Goal: Information Seeking & Learning: Learn about a topic

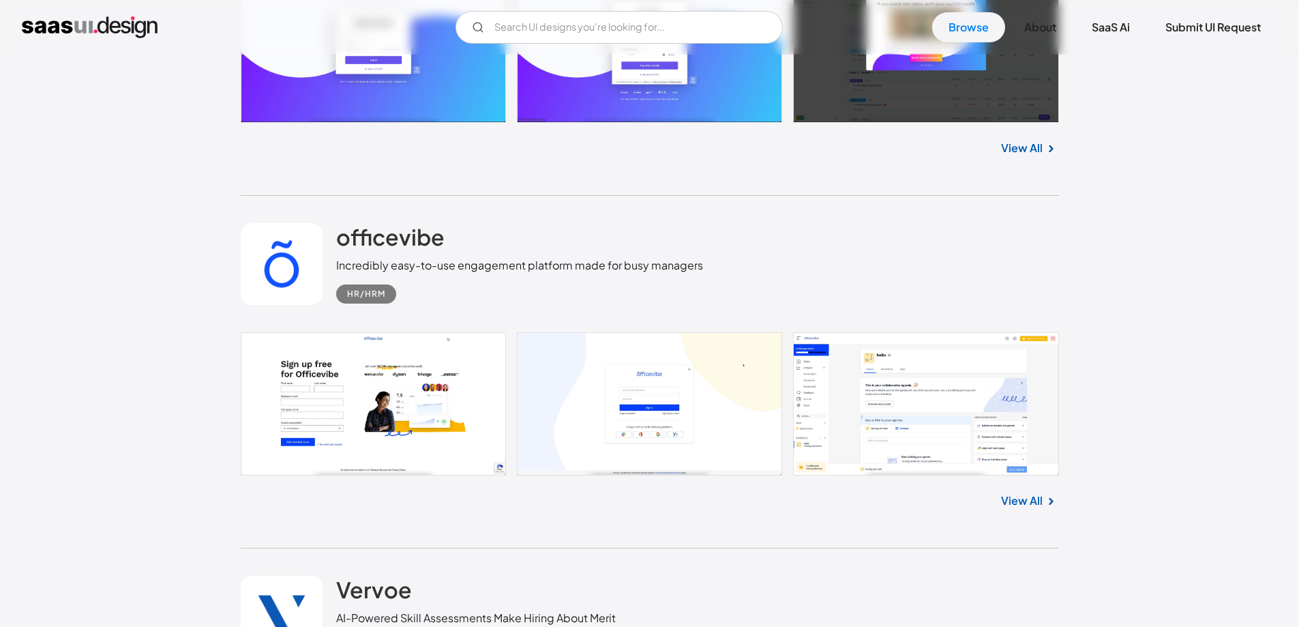
scroll to position [1023, 0]
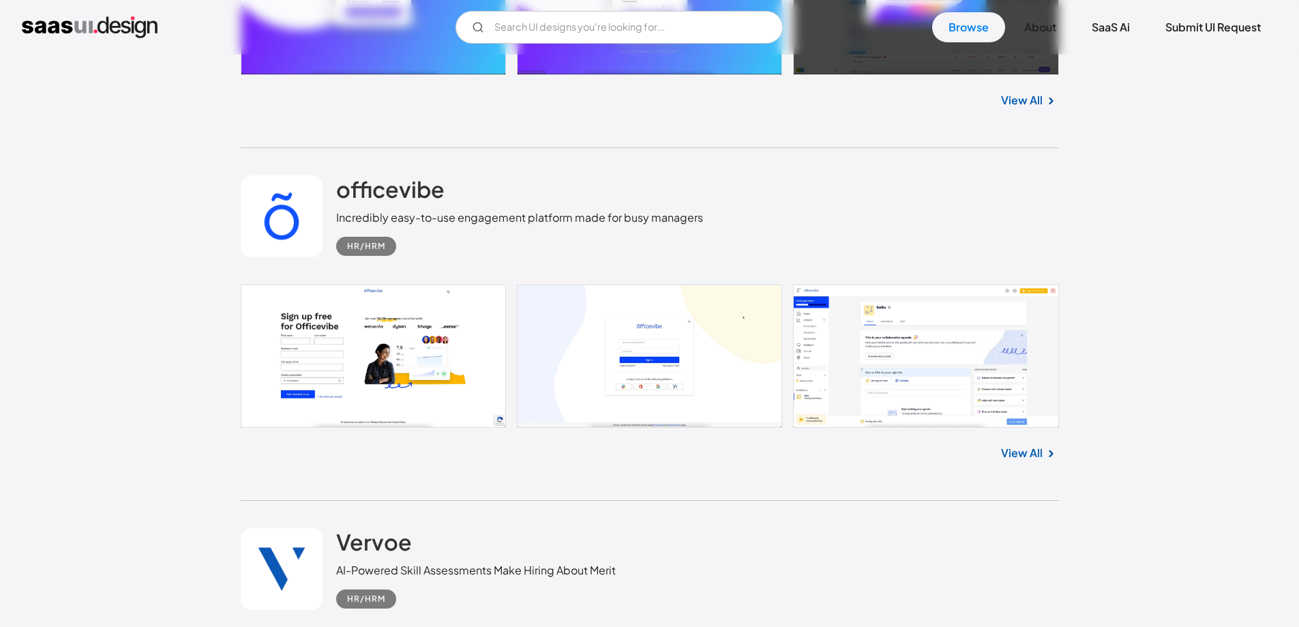
click at [841, 398] on link at bounding box center [650, 355] width 818 height 143
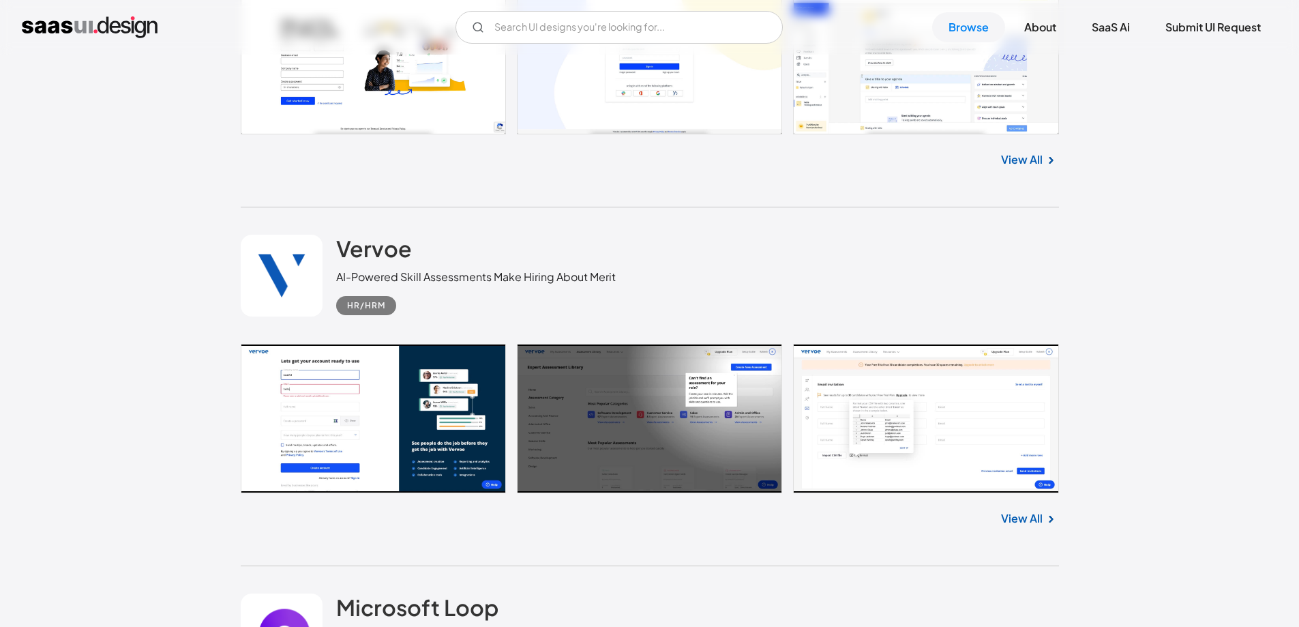
scroll to position [1363, 0]
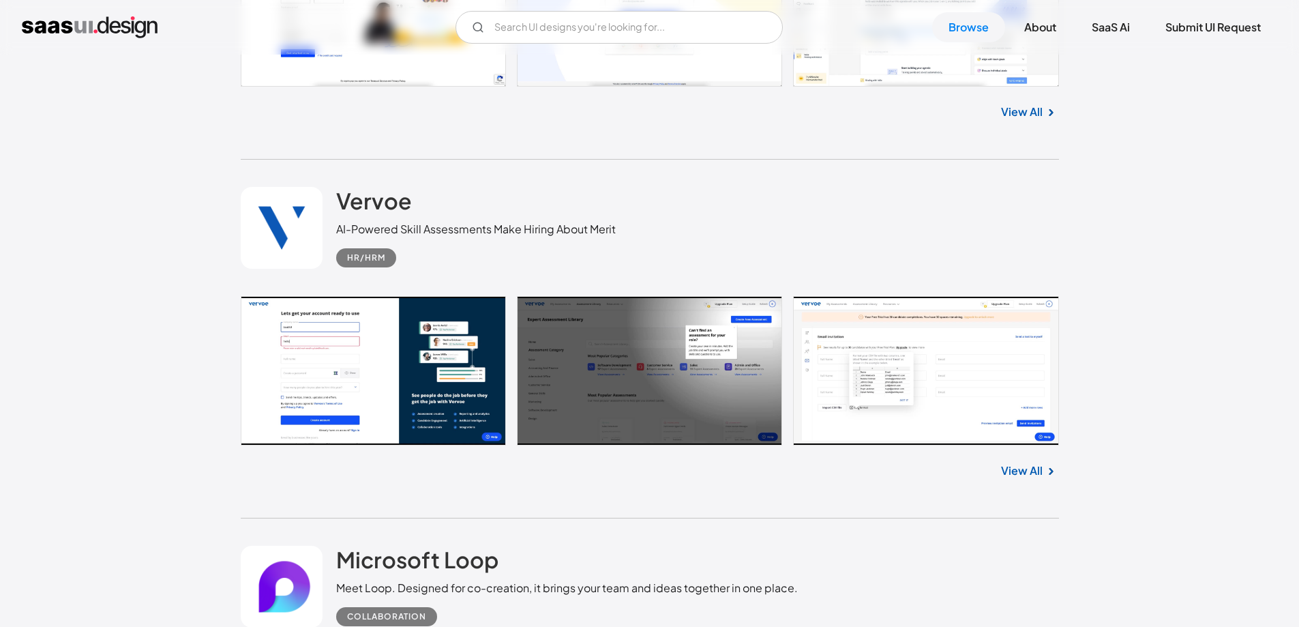
click at [841, 362] on link at bounding box center [650, 371] width 818 height 150
click at [534, 35] on input "Email Form" at bounding box center [618, 27] width 327 height 33
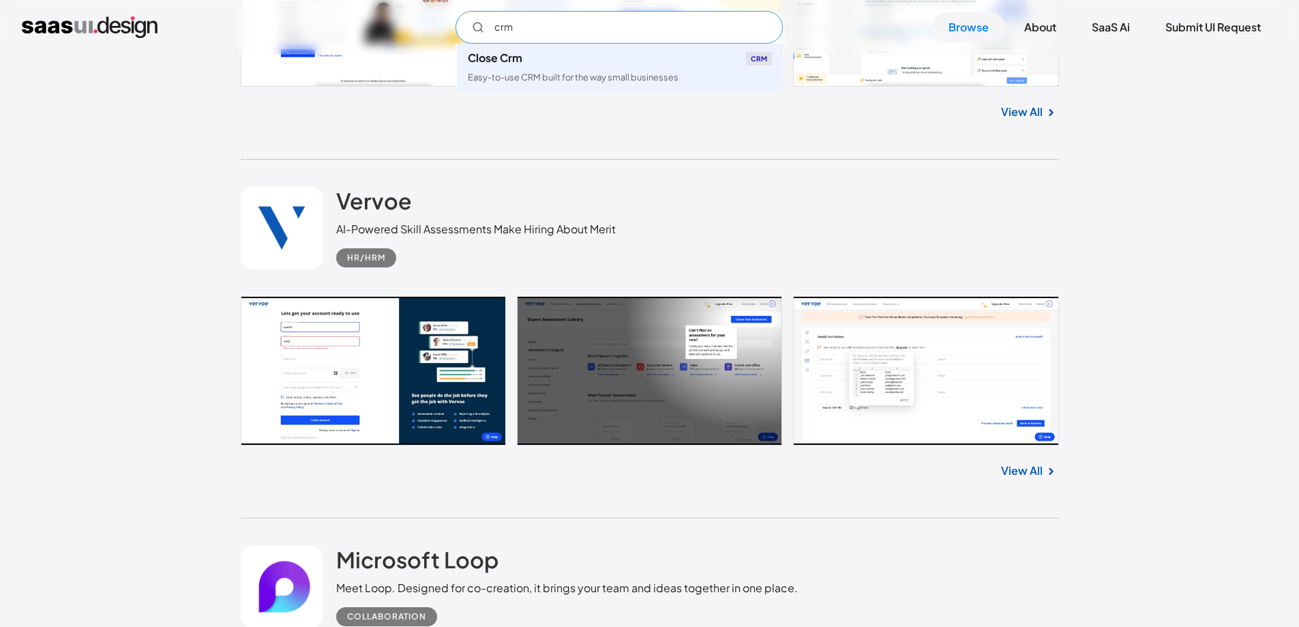
type input "crm"
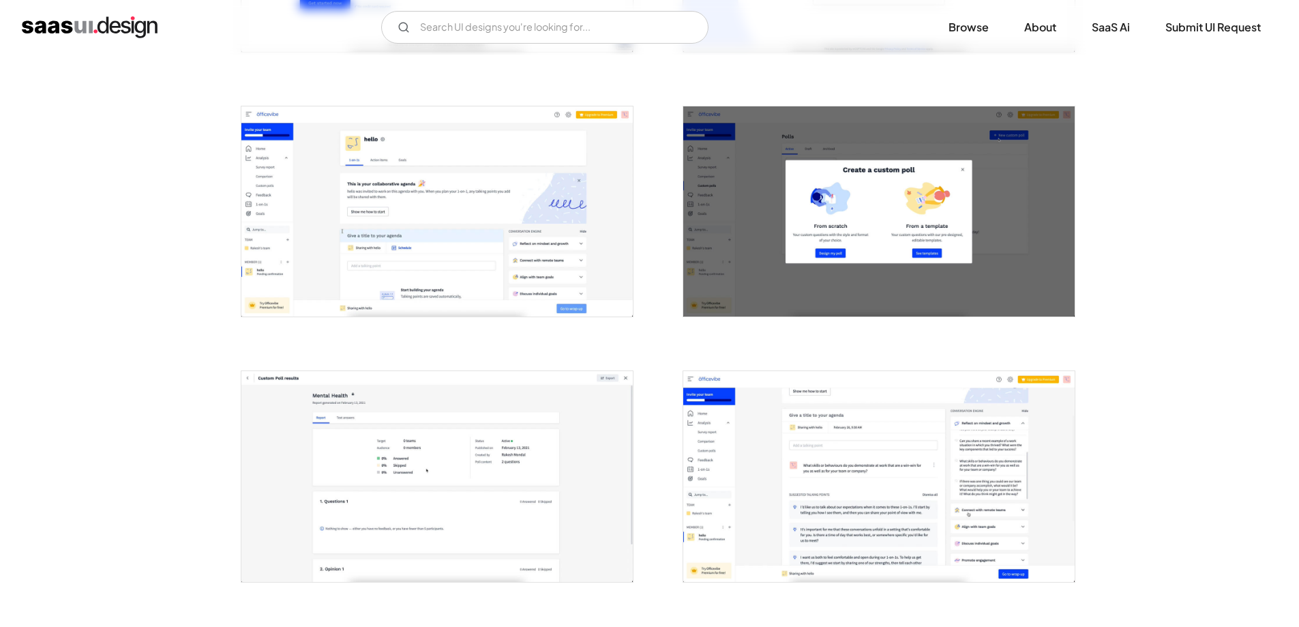
scroll to position [409, 0]
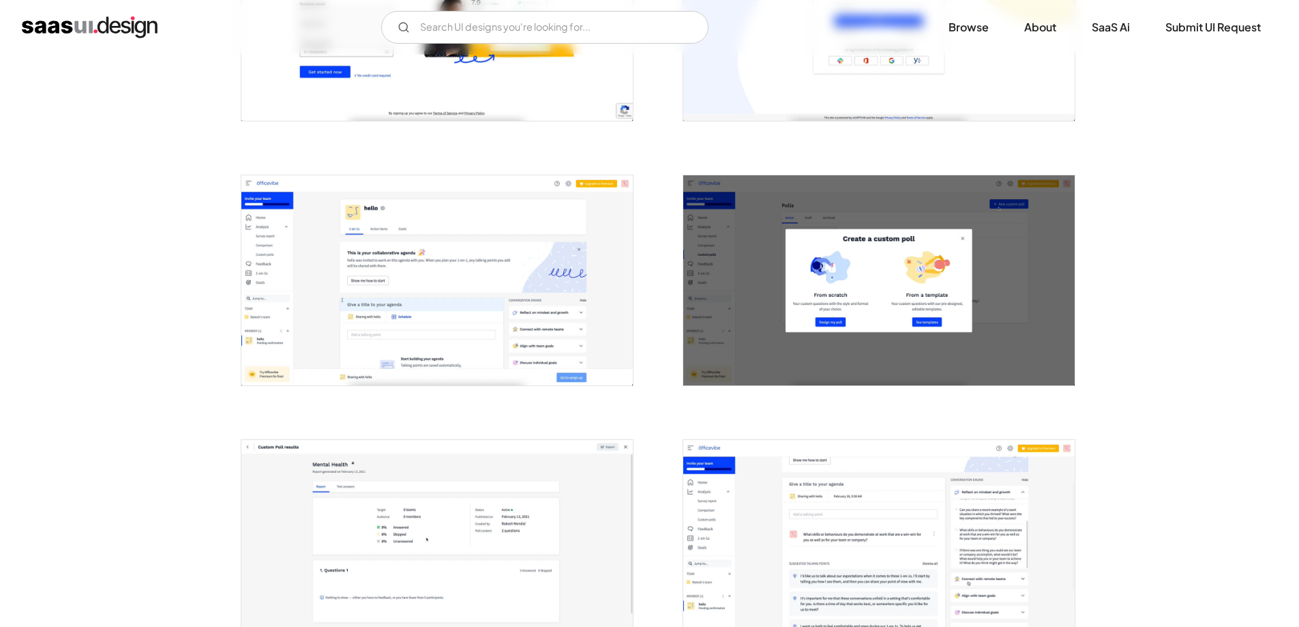
click at [318, 234] on img "open lightbox" at bounding box center [436, 280] width 391 height 210
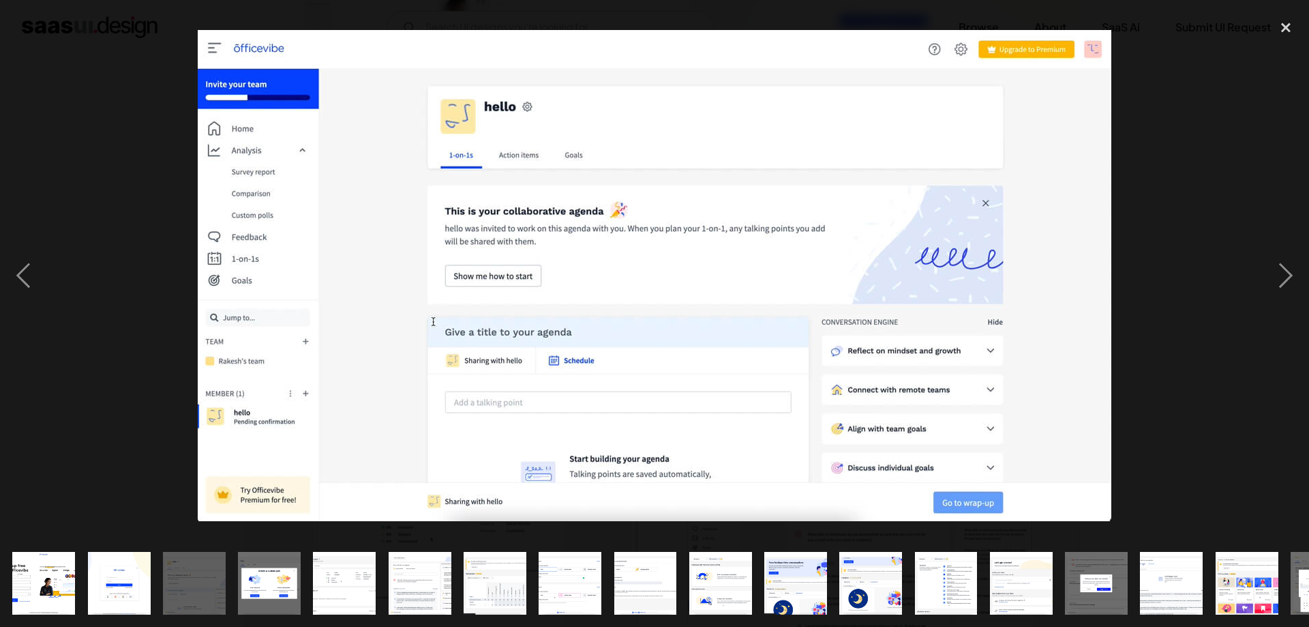
click at [110, 189] on div at bounding box center [654, 275] width 1309 height 526
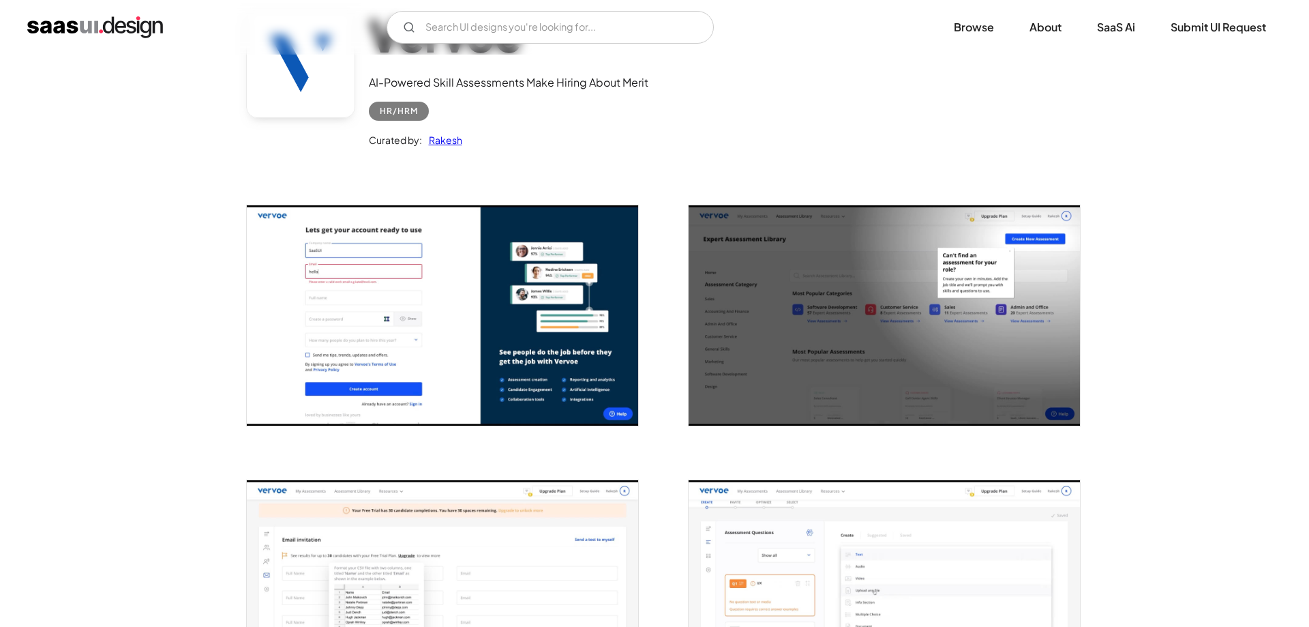
scroll to position [341, 0]
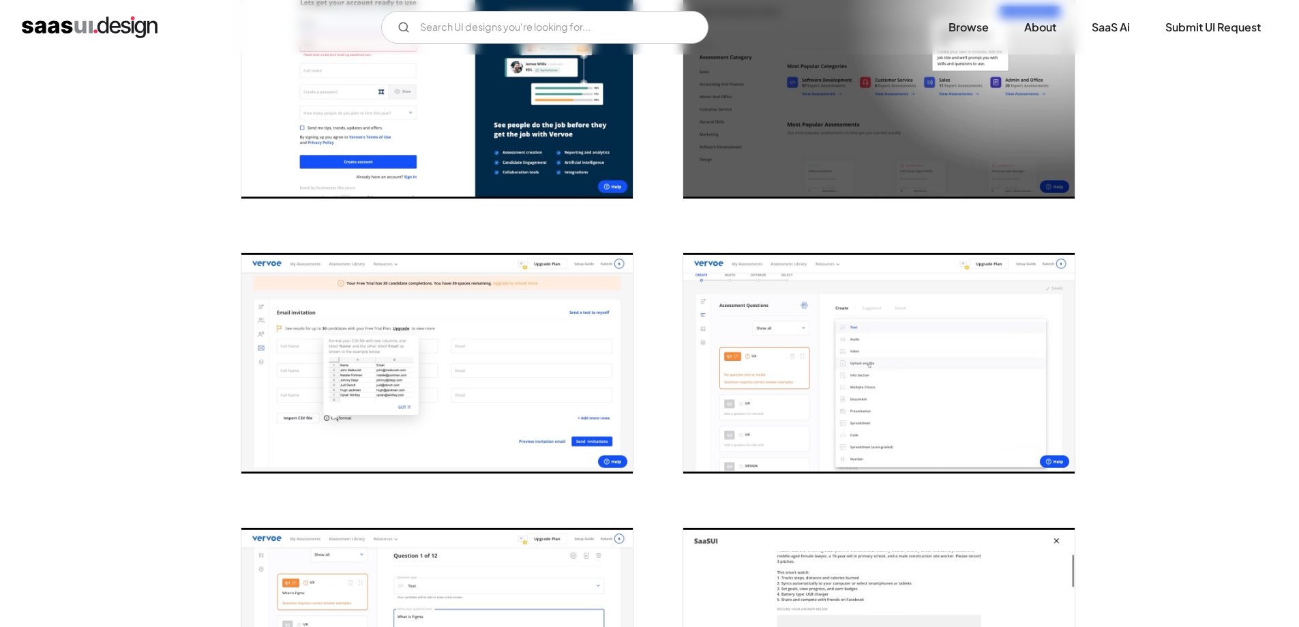
click at [754, 367] on img "open lightbox" at bounding box center [878, 363] width 391 height 220
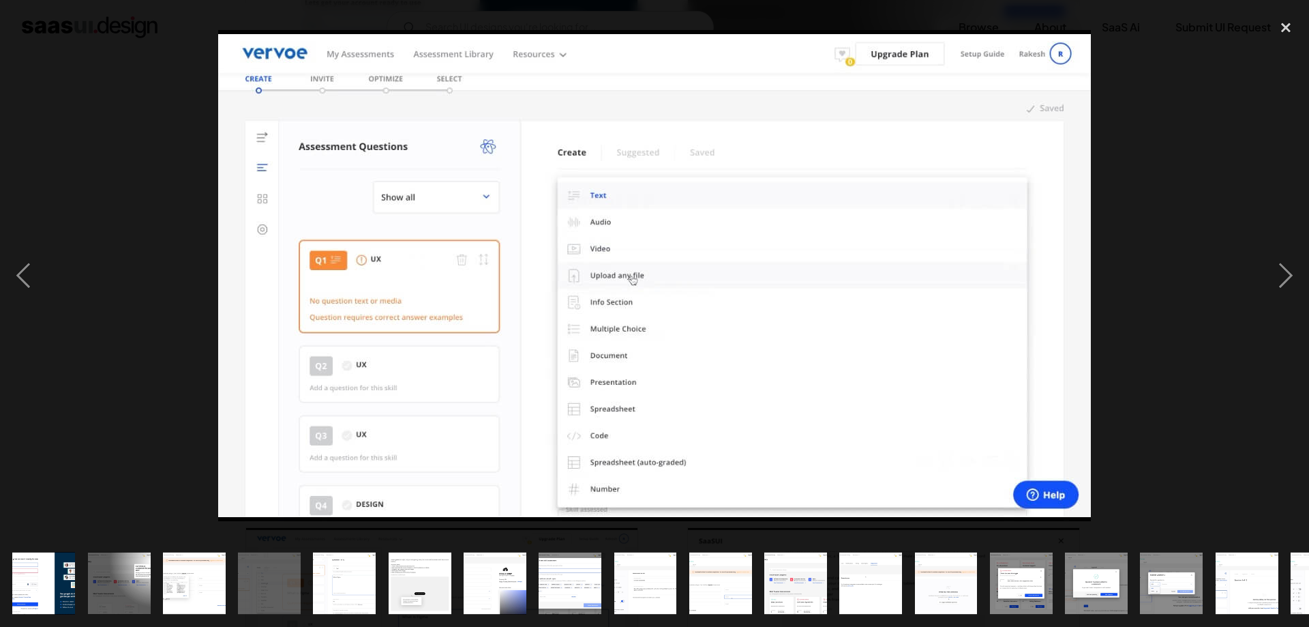
click at [127, 208] on div at bounding box center [654, 275] width 1309 height 526
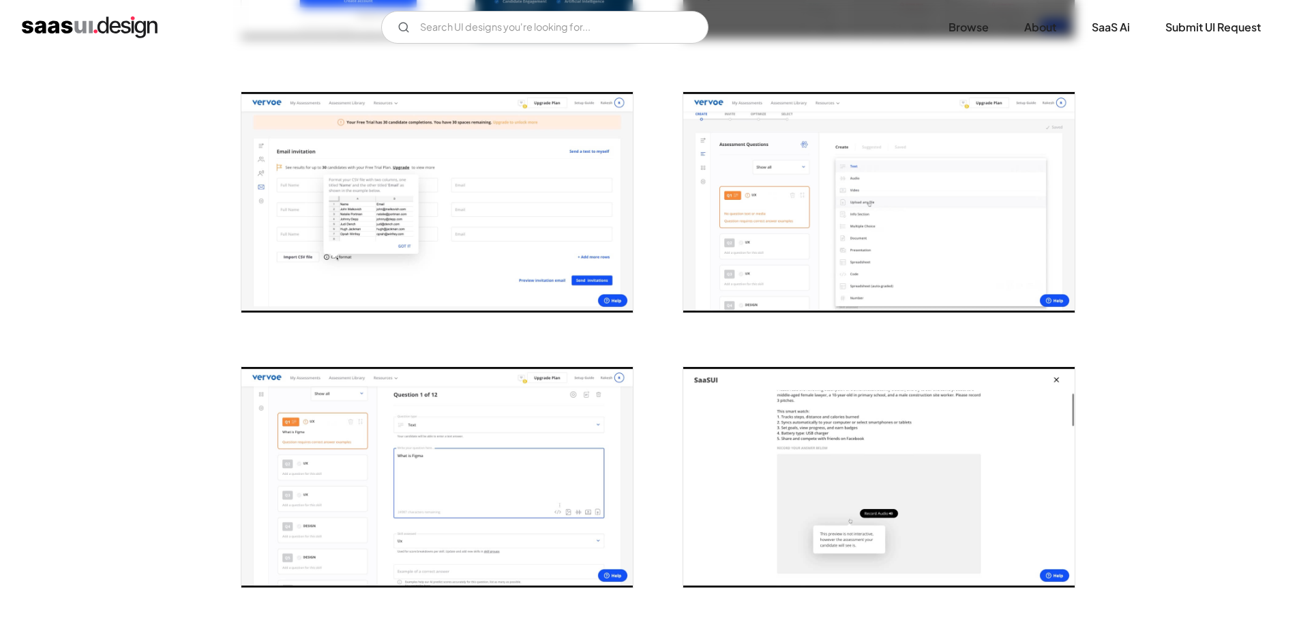
scroll to position [750, 0]
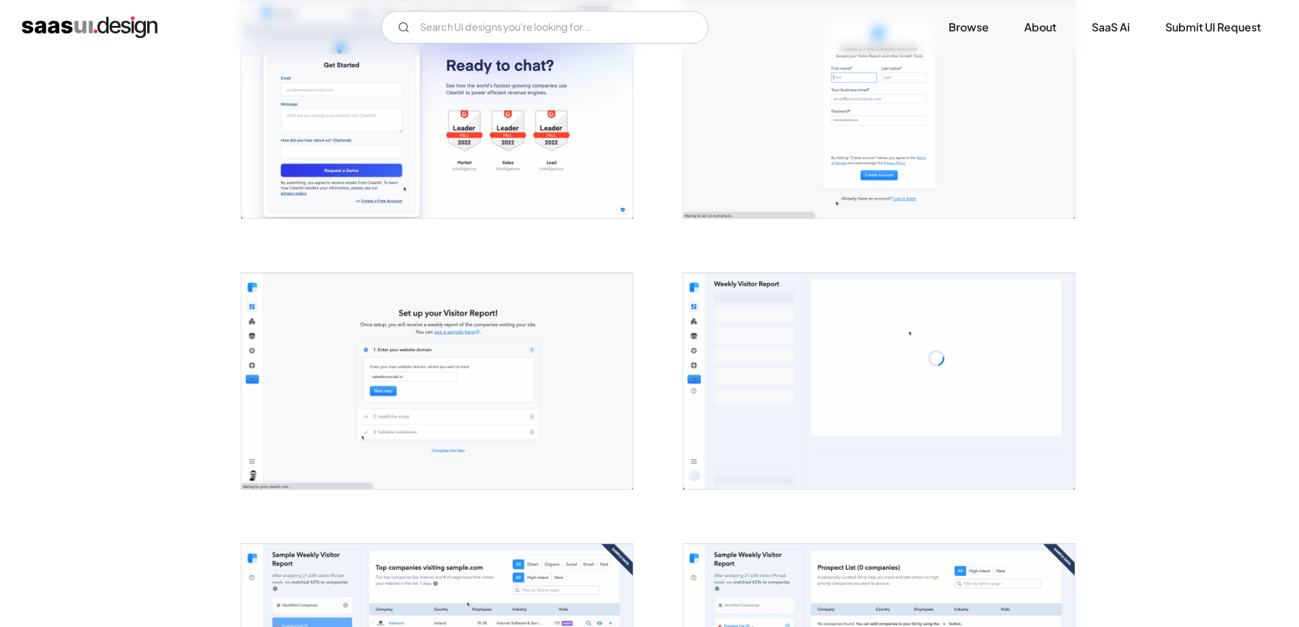
scroll to position [477, 0]
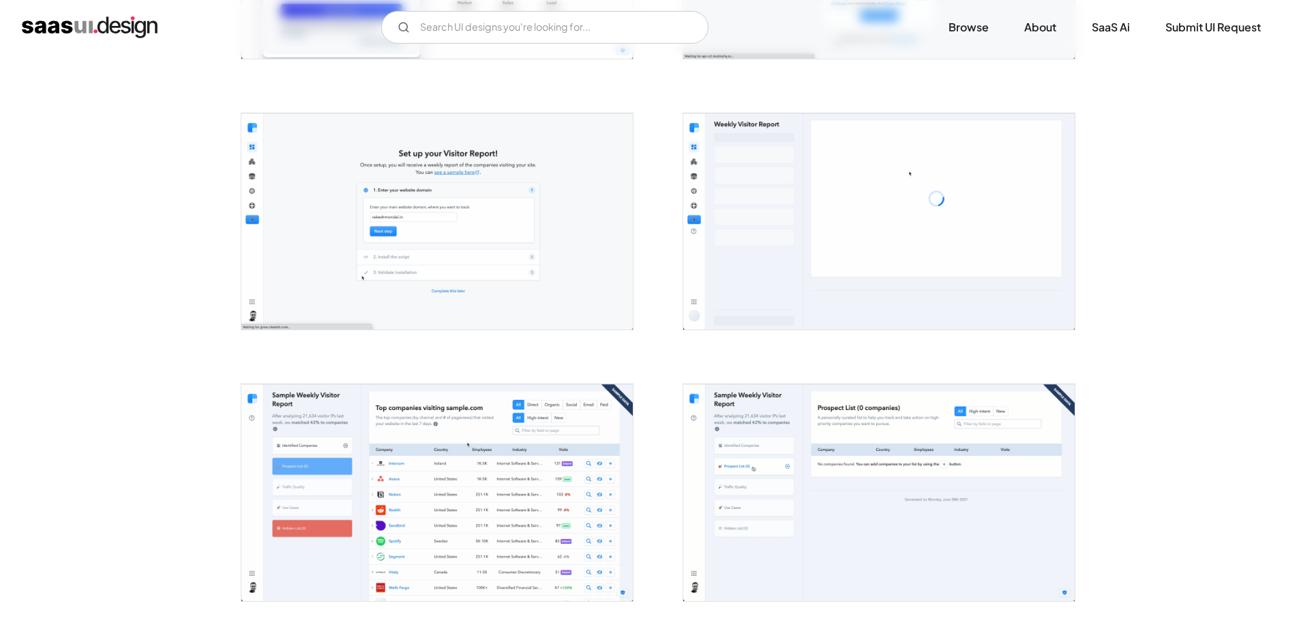
click at [501, 419] on img "open lightbox" at bounding box center [436, 492] width 391 height 216
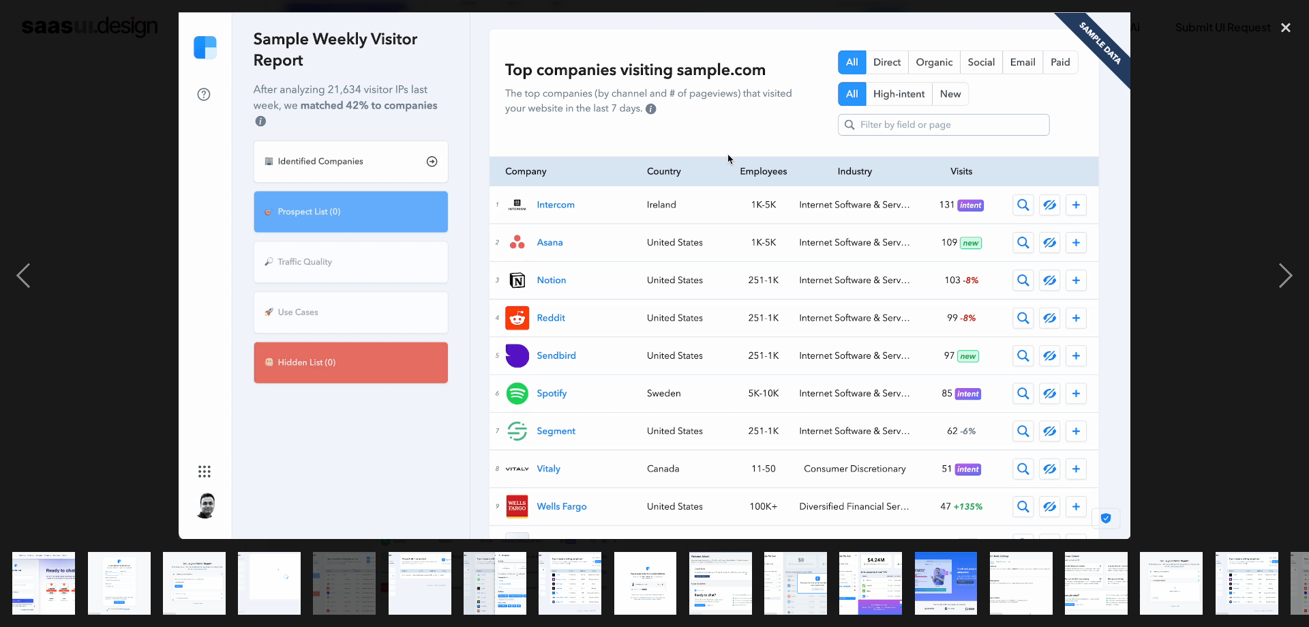
click at [585, 560] on img "show item 8 of 18" at bounding box center [569, 583] width 113 height 63
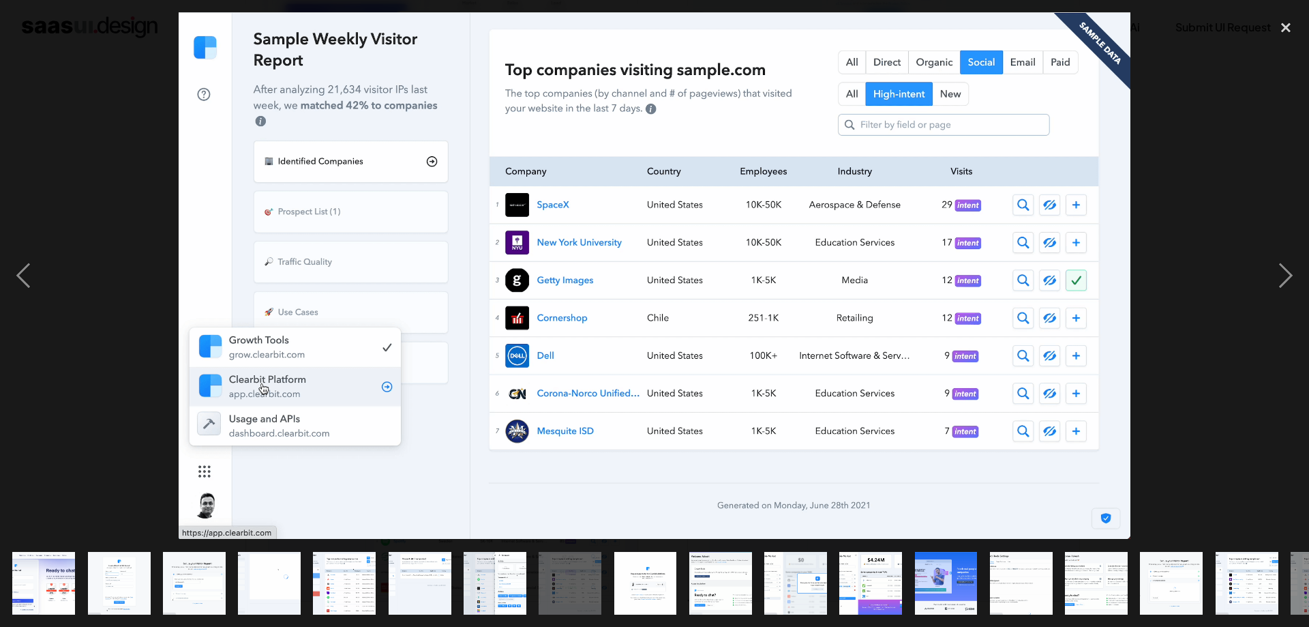
click at [140, 267] on div at bounding box center [654, 275] width 1309 height 526
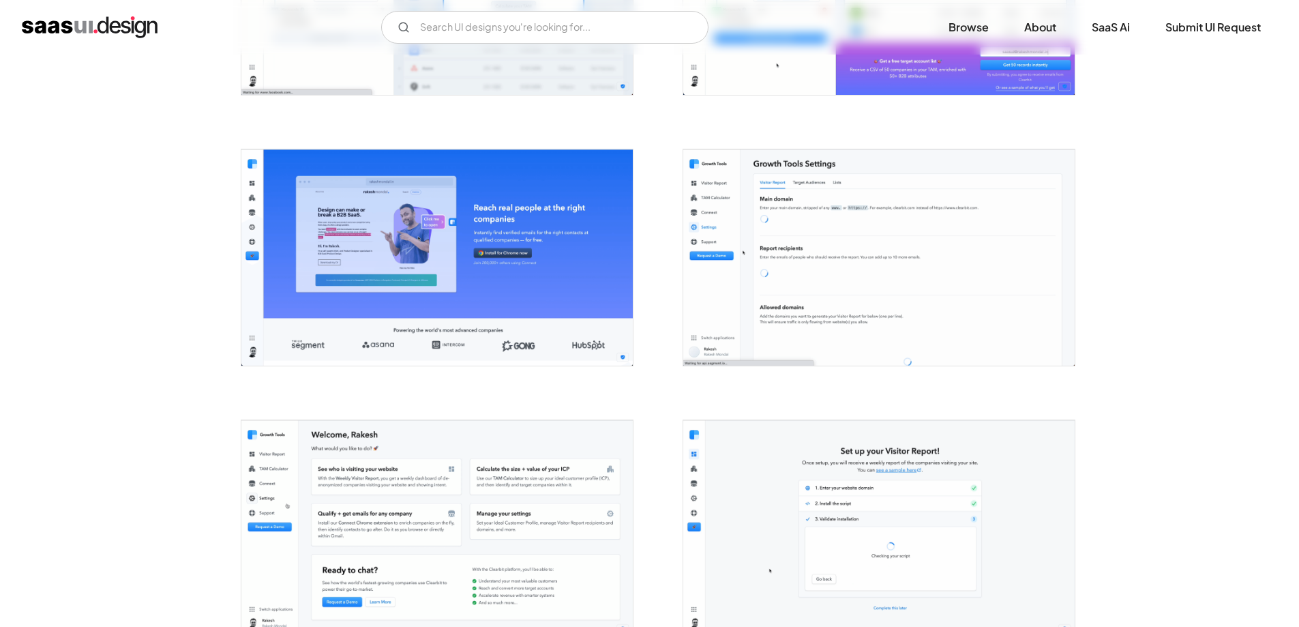
scroll to position [1841, 0]
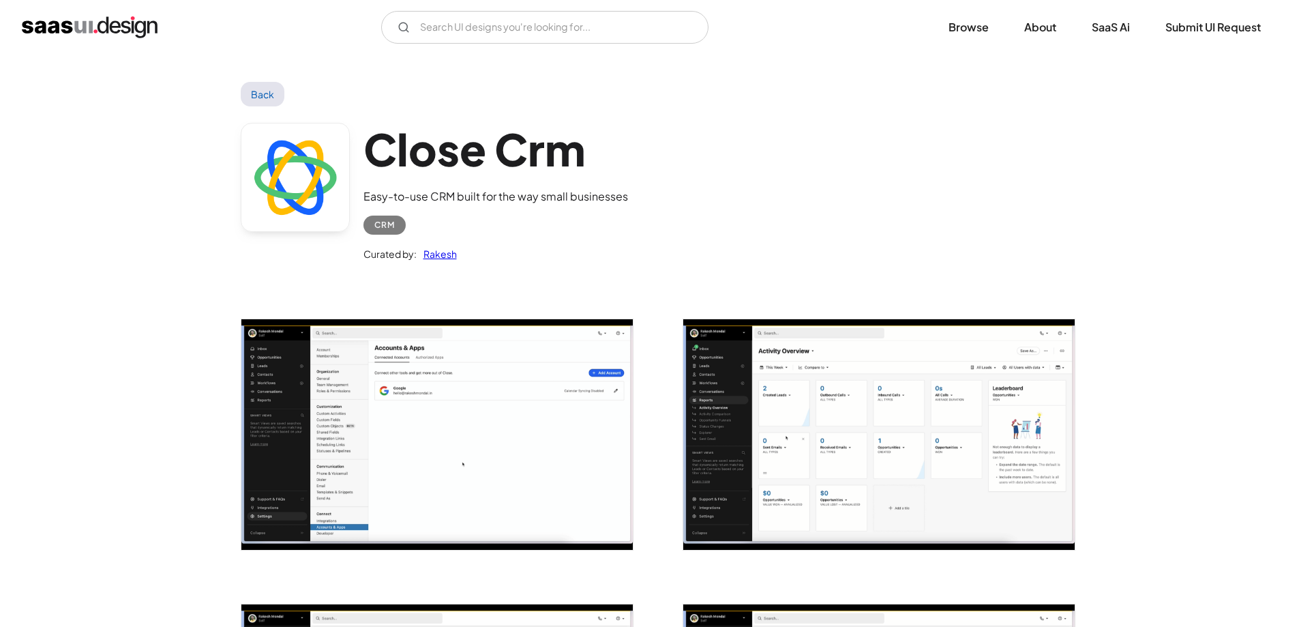
click at [796, 384] on img "open lightbox" at bounding box center [878, 434] width 391 height 230
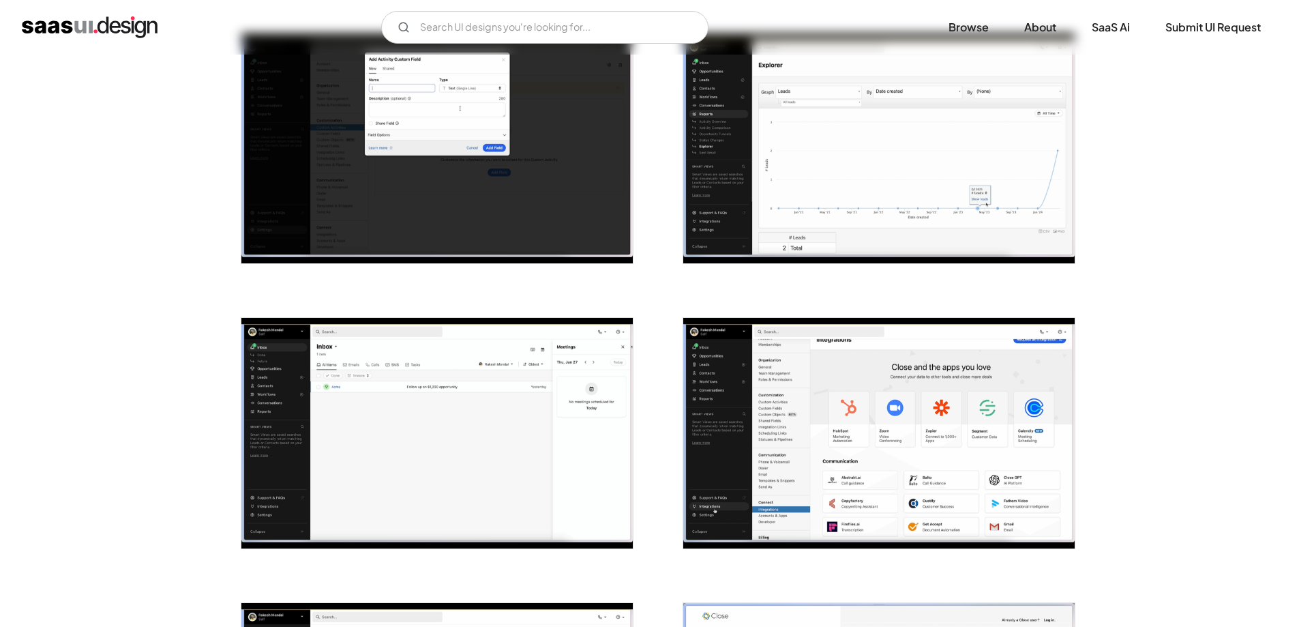
scroll to position [886, 0]
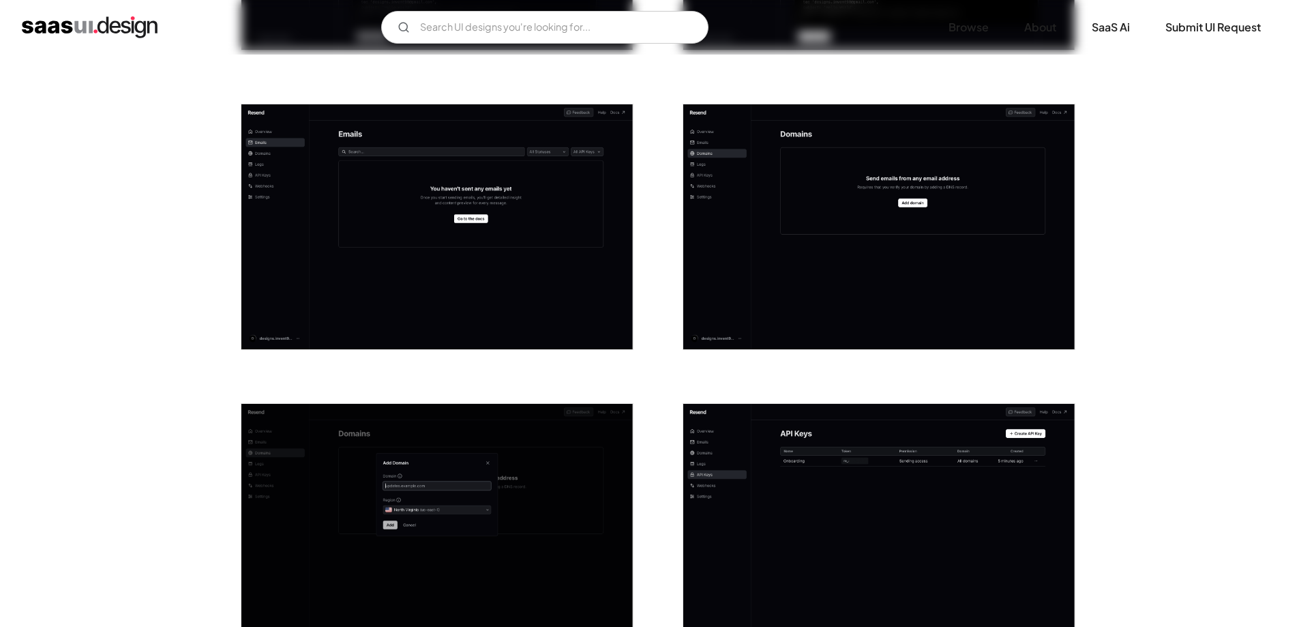
scroll to position [886, 0]
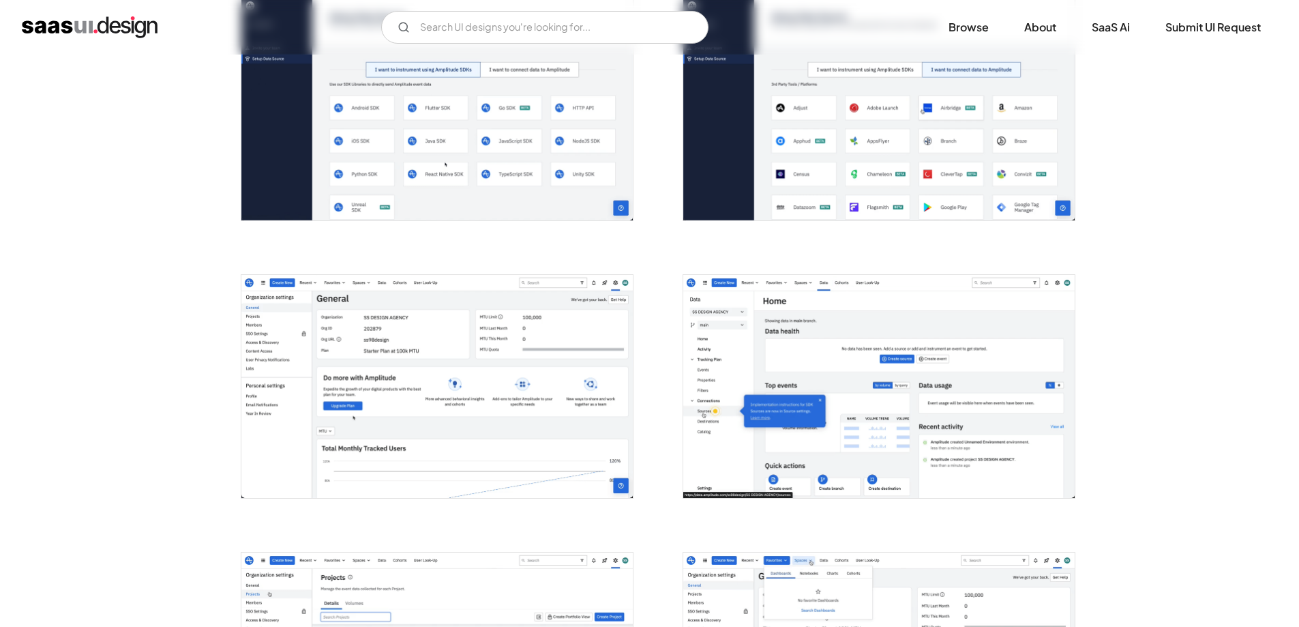
scroll to position [1159, 0]
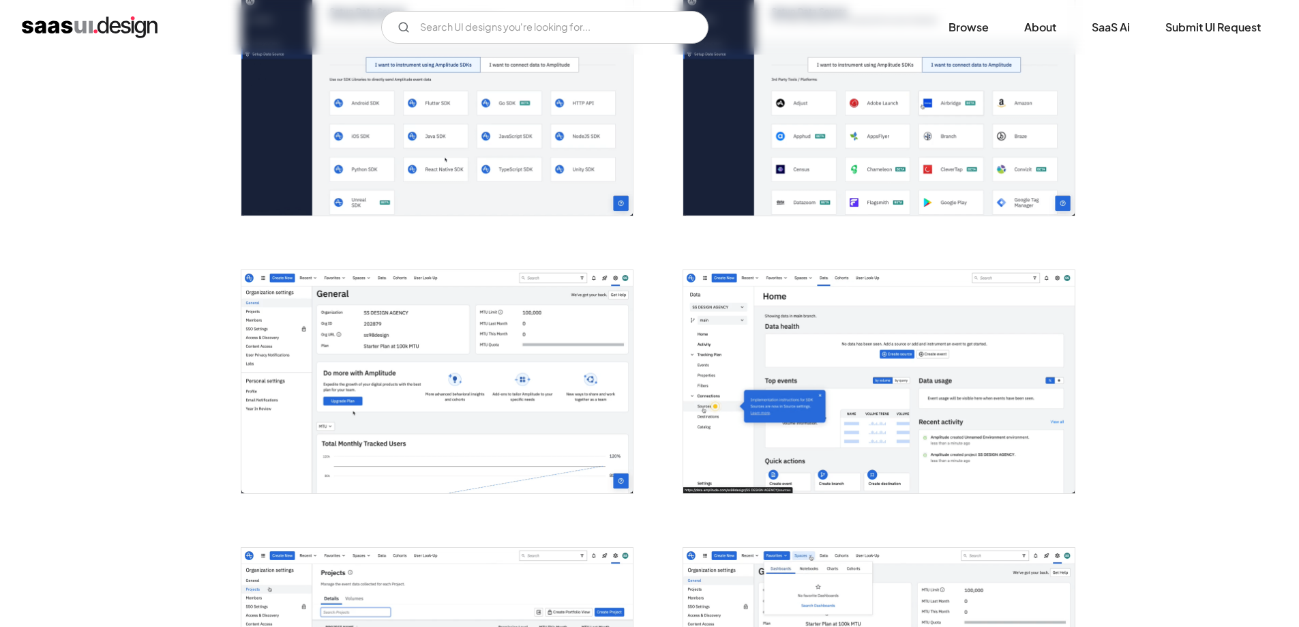
click at [537, 335] on img "open lightbox" at bounding box center [436, 381] width 391 height 223
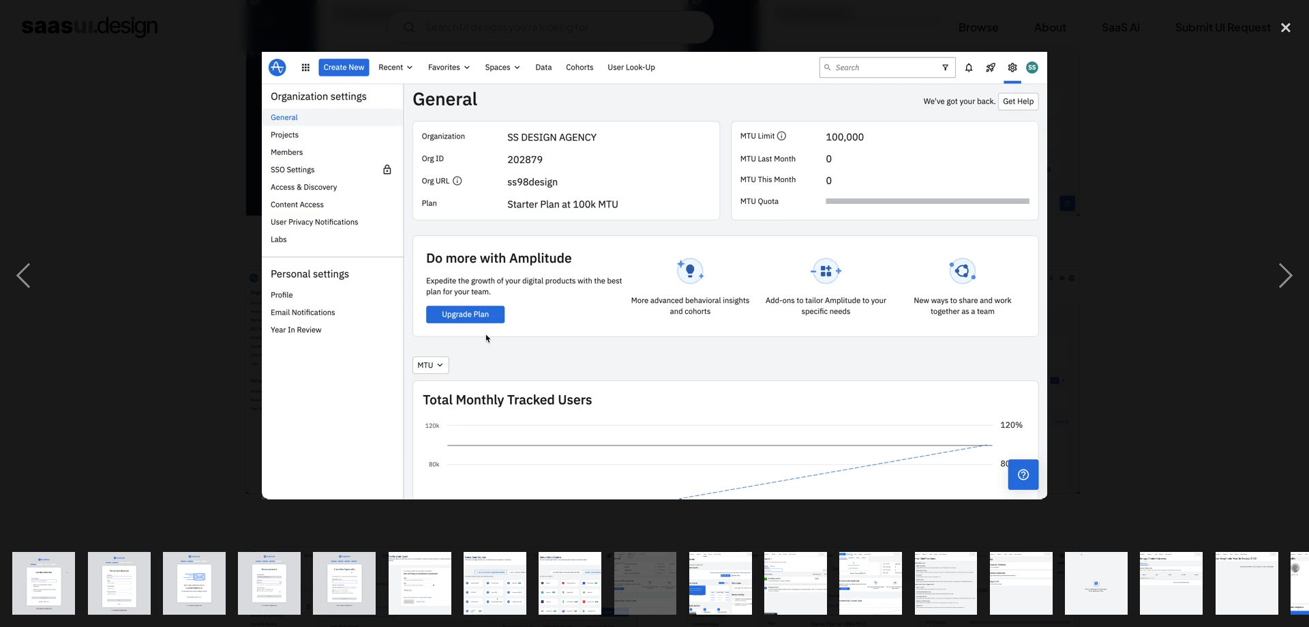
click at [190, 209] on div at bounding box center [654, 275] width 1309 height 526
